Goal: Task Accomplishment & Management: Manage account settings

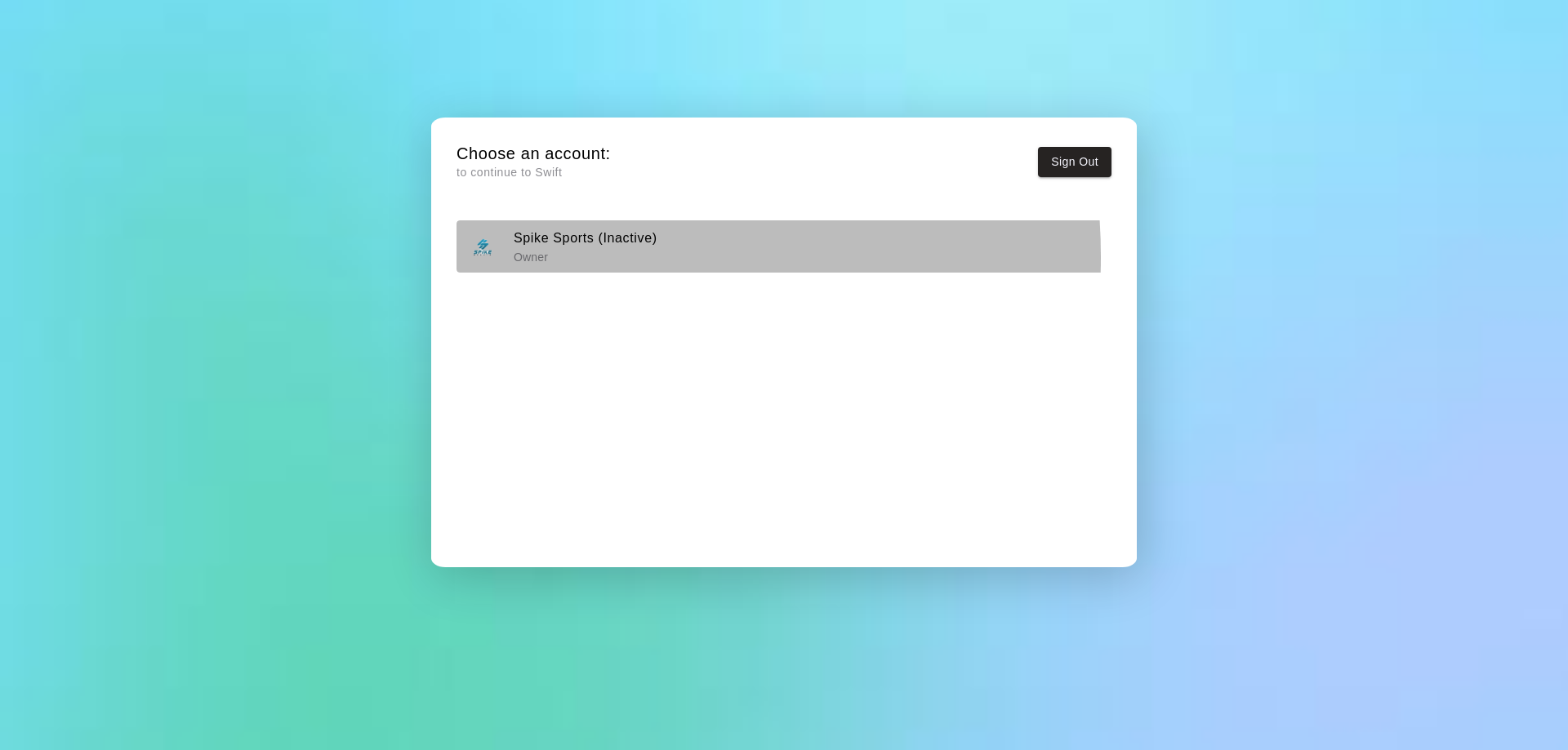
click at [541, 255] on p "Owner" at bounding box center [586, 257] width 144 height 16
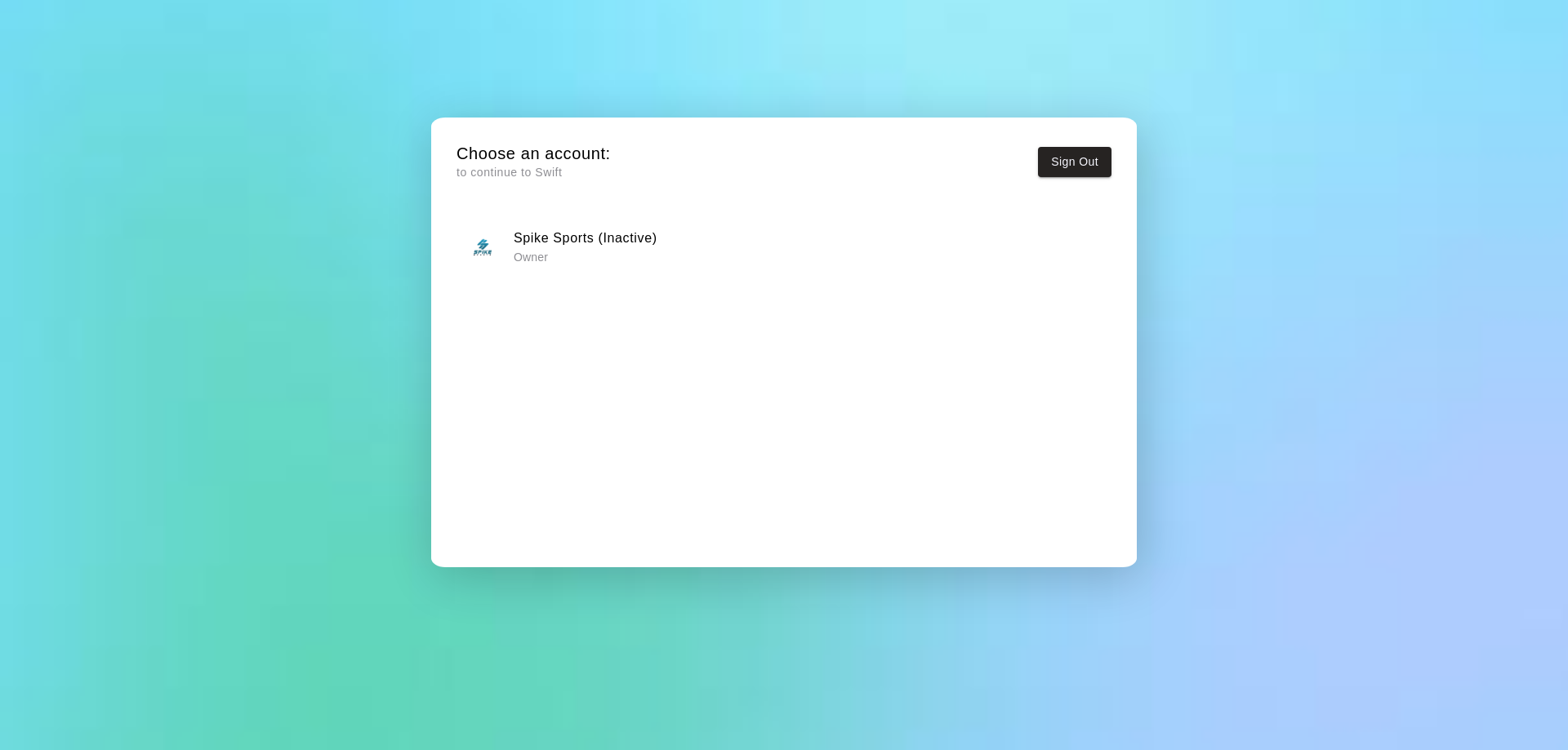
click at [595, 256] on p "Owner" at bounding box center [586, 257] width 144 height 16
click at [1098, 150] on button "Sign Out" at bounding box center [1075, 162] width 74 height 30
click at [563, 255] on p "Owner" at bounding box center [586, 257] width 144 height 16
click at [562, 252] on p "Owner" at bounding box center [586, 257] width 144 height 16
click at [1065, 157] on button "Sign Out" at bounding box center [1075, 162] width 74 height 30
